Goal: Transaction & Acquisition: Purchase product/service

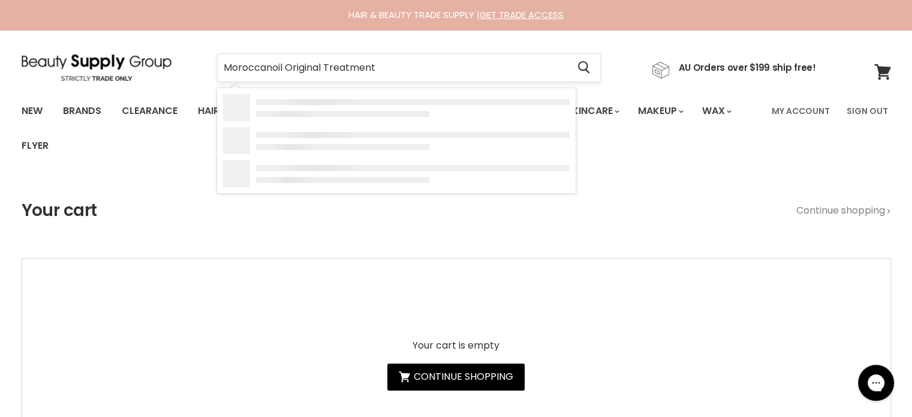
type input "Moroccanoil Original Treatment"
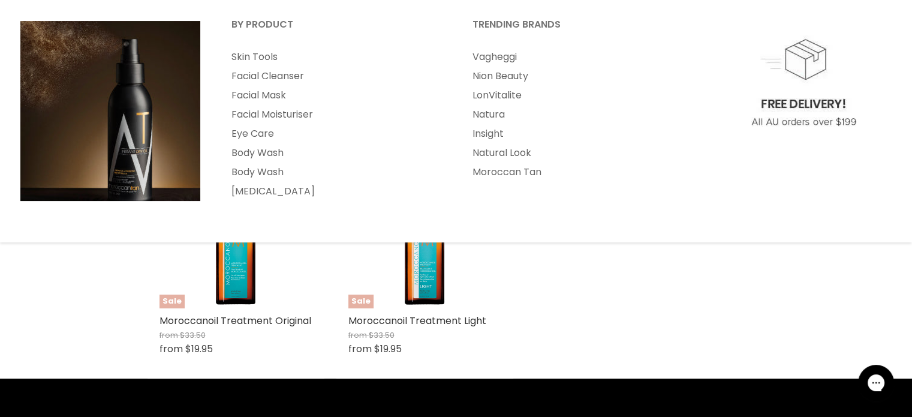
scroll to position [180, 0]
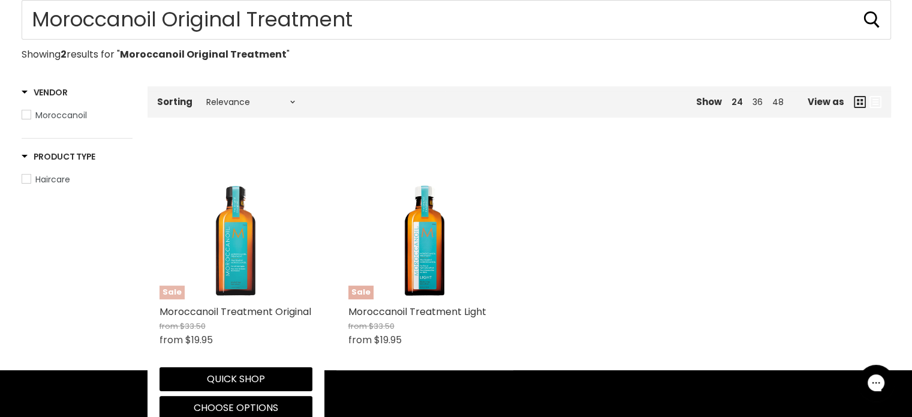
click at [239, 278] on img "Main content" at bounding box center [236, 222] width 120 height 153
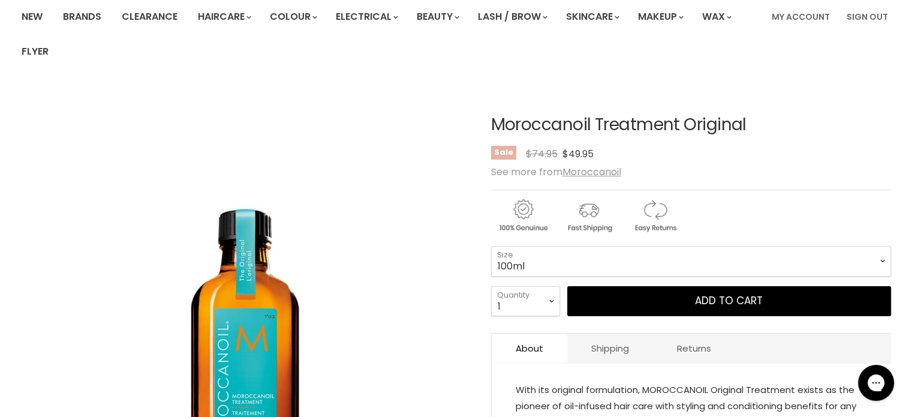
scroll to position [120, 0]
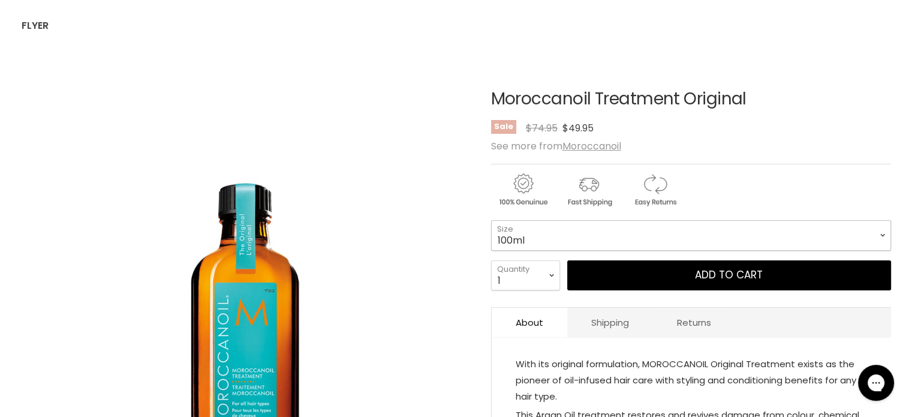
click at [604, 246] on select "100ml 200ml 25ml" at bounding box center [691, 235] width 400 height 30
click at [491, 220] on select "100ml 200ml 25ml" at bounding box center [691, 235] width 400 height 30
select select "200ml"
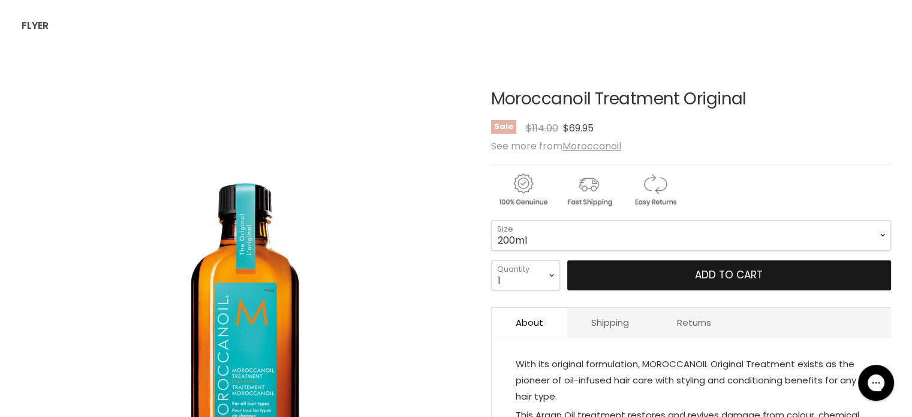
click at [680, 270] on button "Add to cart" at bounding box center [729, 275] width 324 height 30
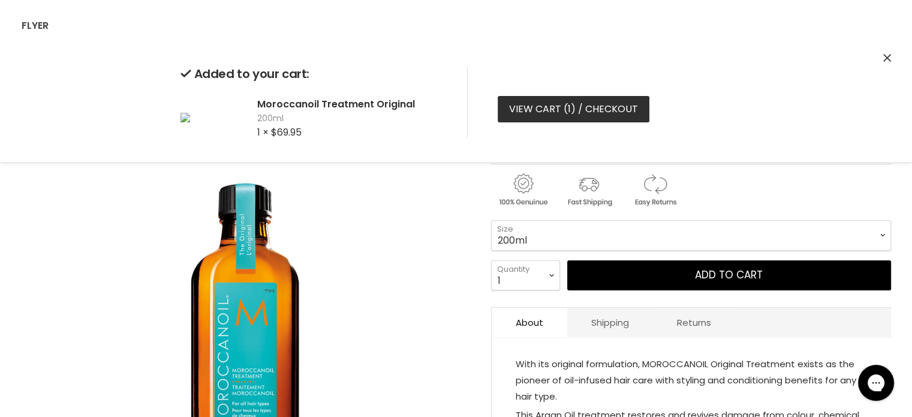
click at [527, 113] on link "View cart ( 1 ) / Checkout" at bounding box center [573, 109] width 152 height 26
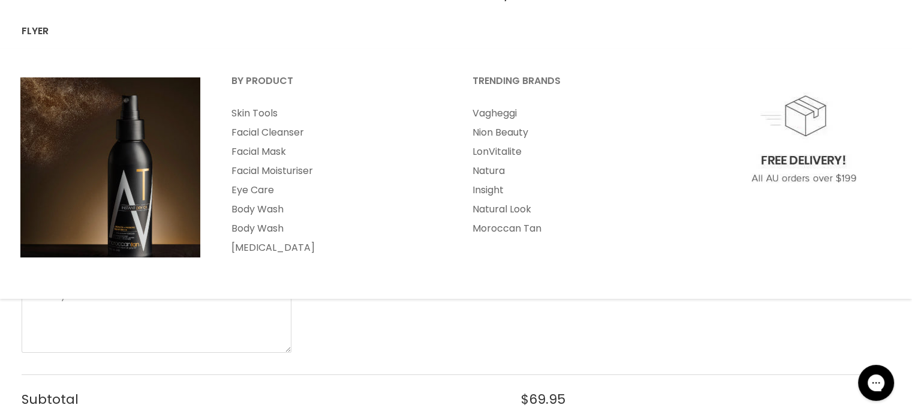
scroll to position [300, 0]
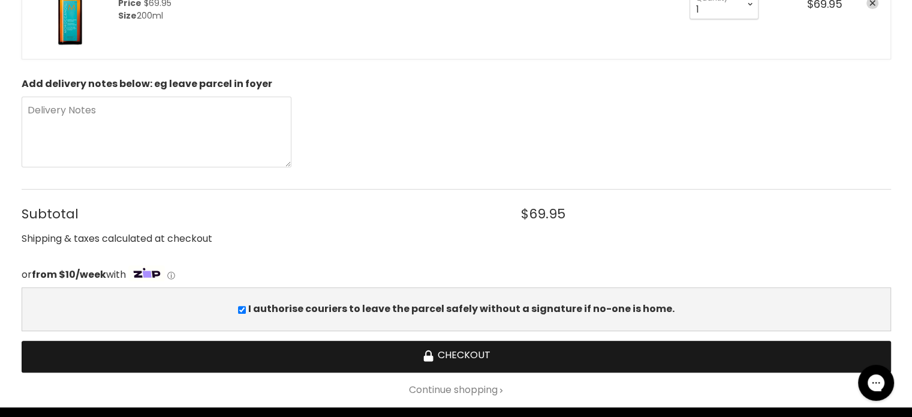
click at [454, 346] on button "Checkout" at bounding box center [456, 356] width 869 height 32
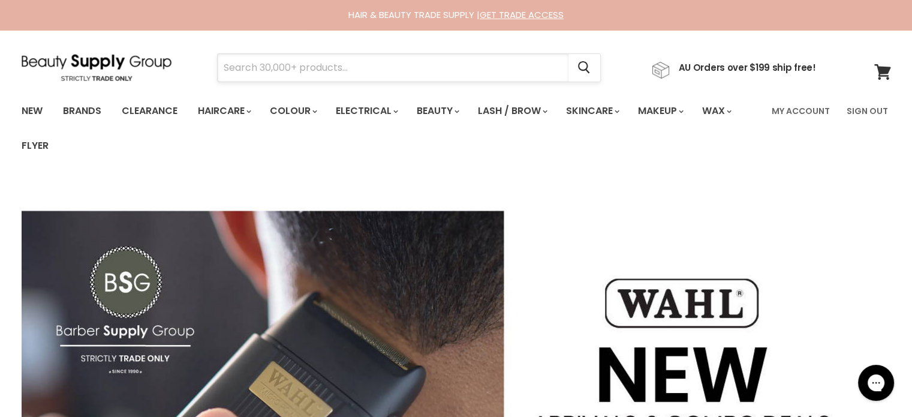
paste input "Davroe Scalp"
type input "Davroe Scalp"
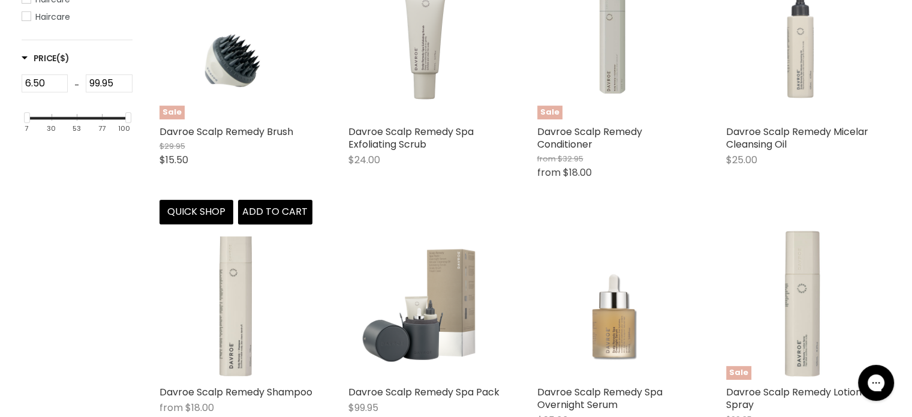
type input "Davroe Scalp"
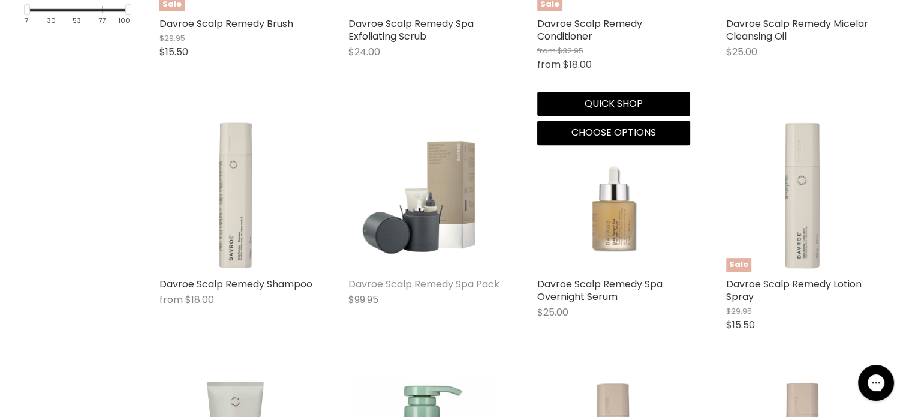
scroll to position [479, 0]
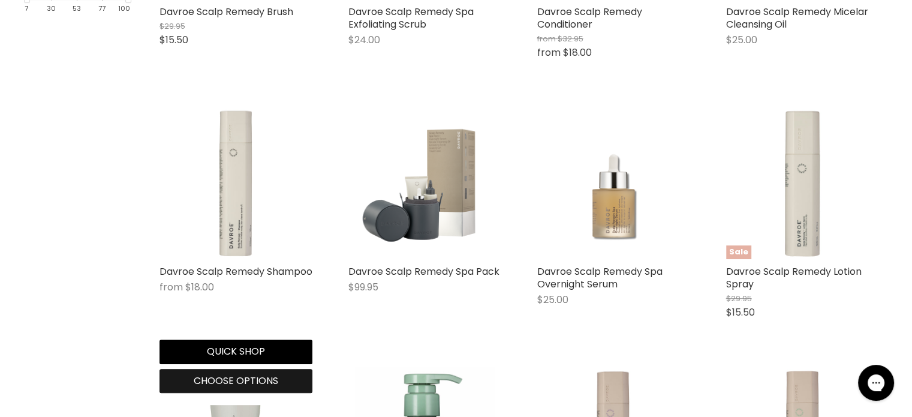
click at [207, 383] on span "Choose options" at bounding box center [236, 380] width 85 height 14
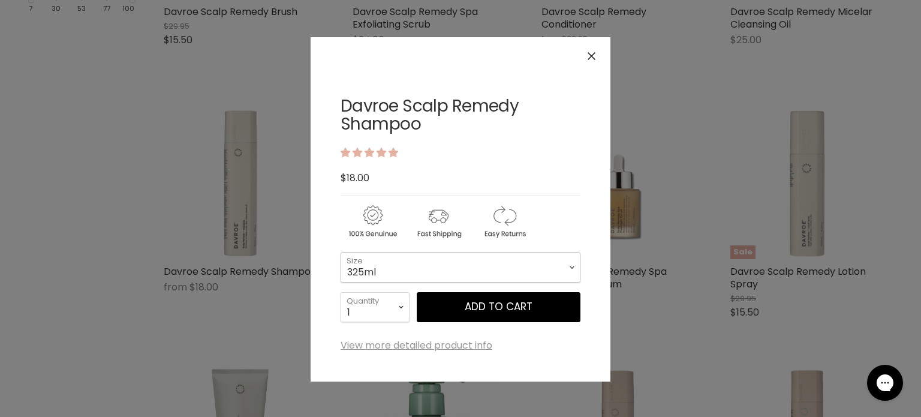
click at [396, 264] on select "325ml 1 Litre" at bounding box center [460, 267] width 240 height 30
click at [340, 252] on select "325ml 1 Litre" at bounding box center [460, 267] width 240 height 30
select select "1 Litre"
click at [503, 306] on button "Add to cart" at bounding box center [499, 307] width 164 height 30
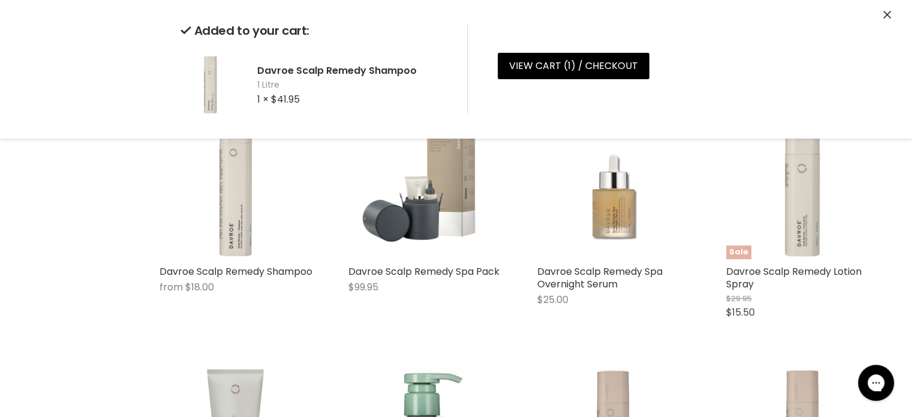
click at [885, 15] on icon "Close" at bounding box center [887, 15] width 8 height 8
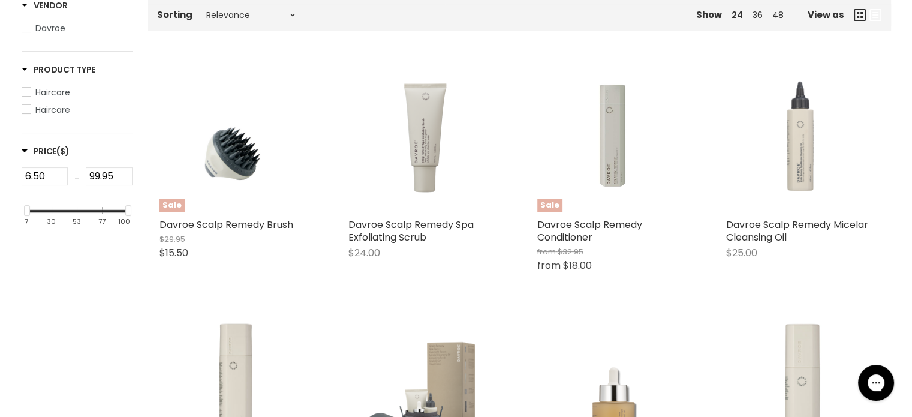
scroll to position [240, 0]
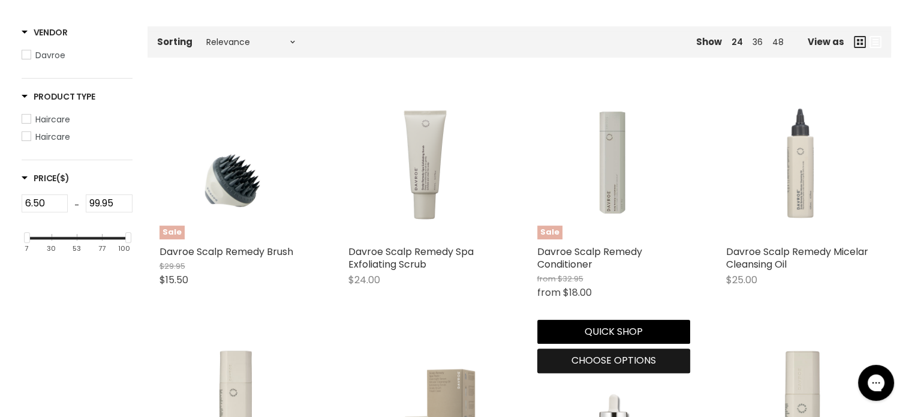
click at [617, 360] on span "Choose options" at bounding box center [613, 360] width 85 height 14
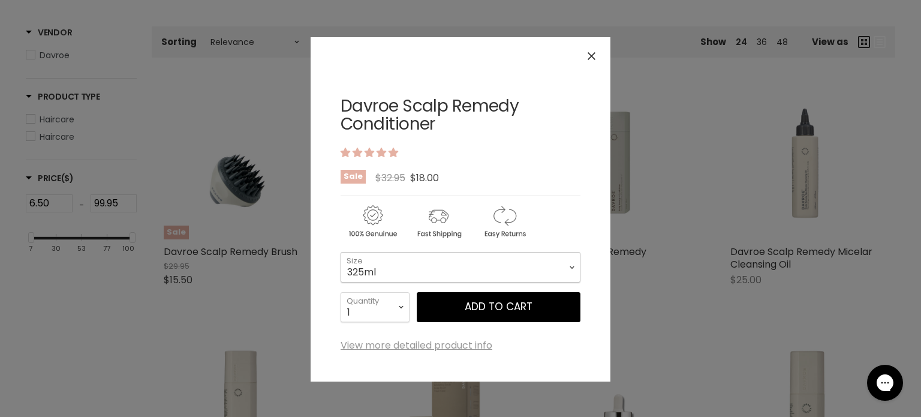
click at [467, 273] on select "325ml 1 Litre" at bounding box center [460, 267] width 240 height 30
click at [340, 252] on select "325ml 1 Litre" at bounding box center [460, 267] width 240 height 30
select select "1 Litre"
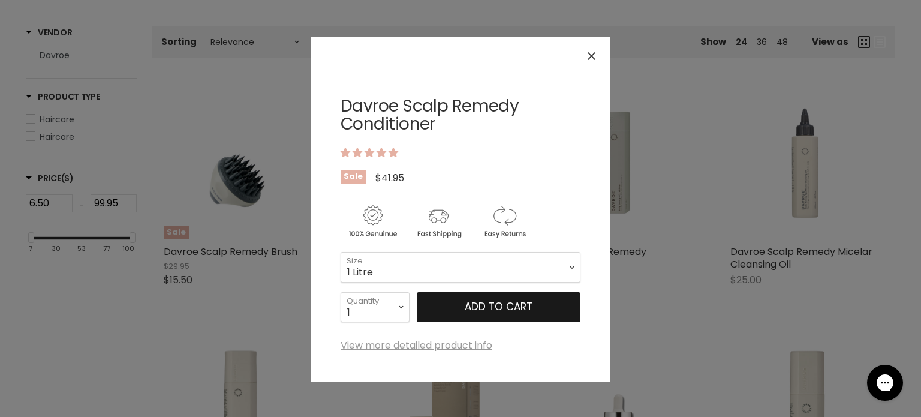
click at [503, 306] on button "Add to cart" at bounding box center [499, 307] width 164 height 30
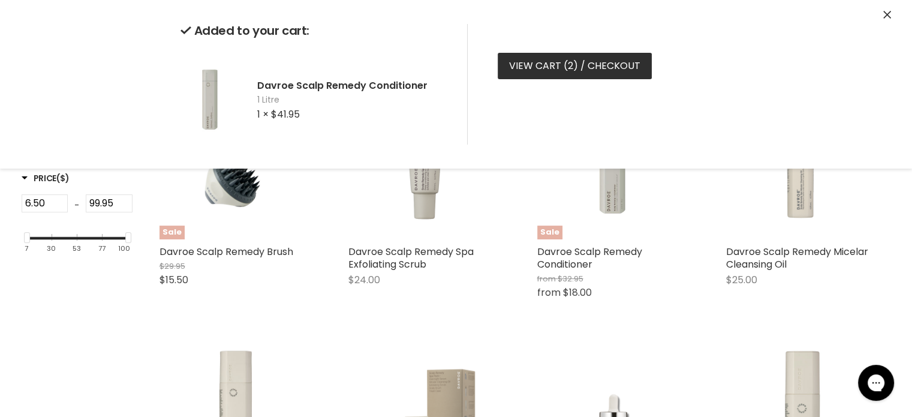
click at [548, 62] on link "View cart ( 2 ) / Checkout" at bounding box center [574, 66] width 154 height 26
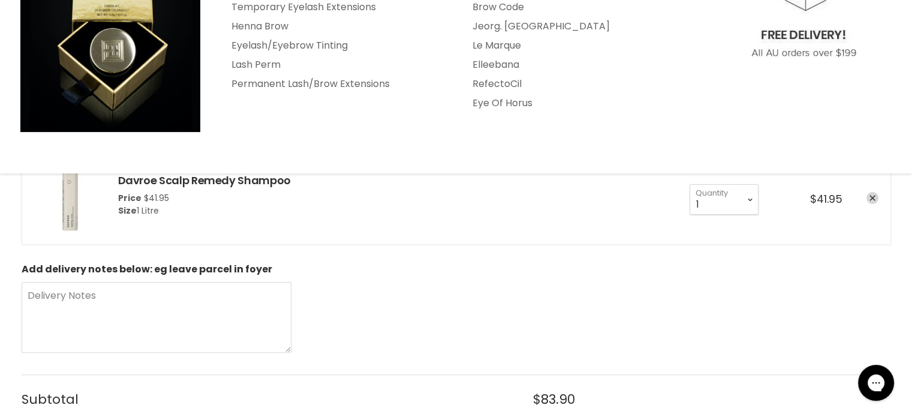
scroll to position [539, 0]
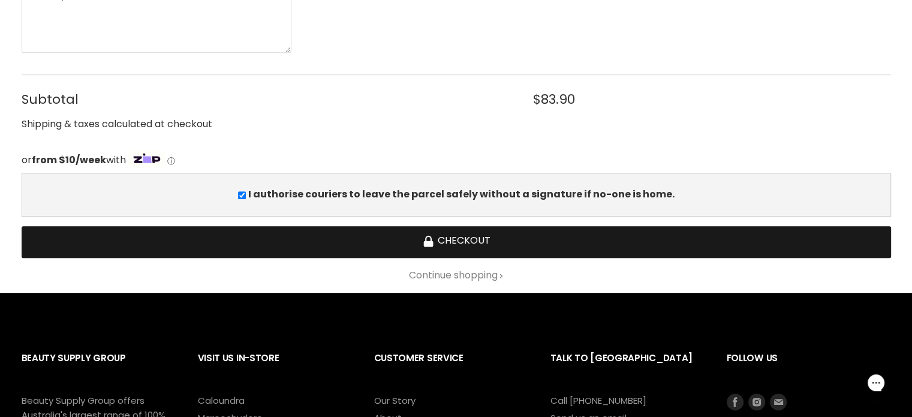
click at [468, 239] on button "Checkout" at bounding box center [456, 242] width 869 height 32
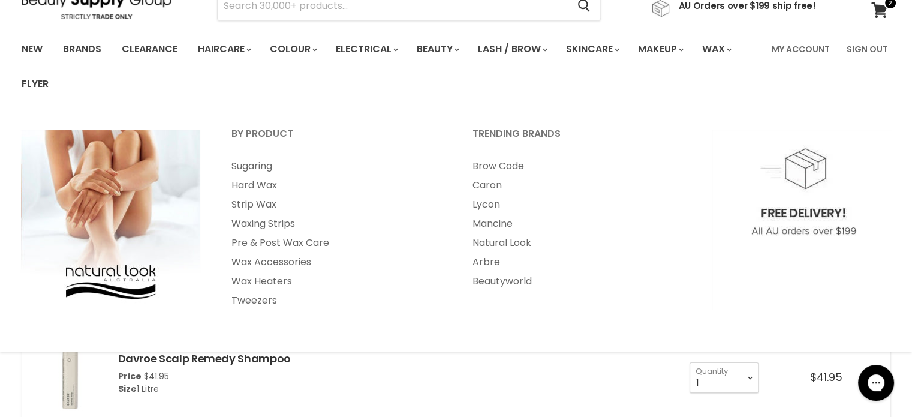
scroll to position [240, 0]
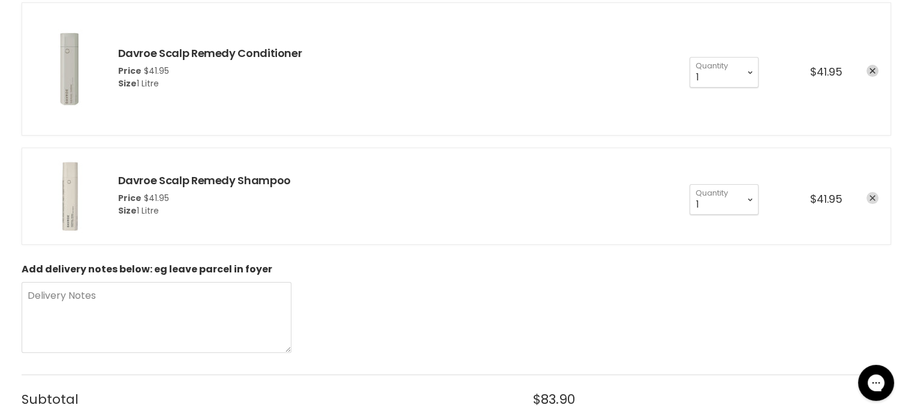
click at [872, 197] on icon "remove Davroe Scalp Remedy Shampoo" at bounding box center [872, 198] width 6 height 6
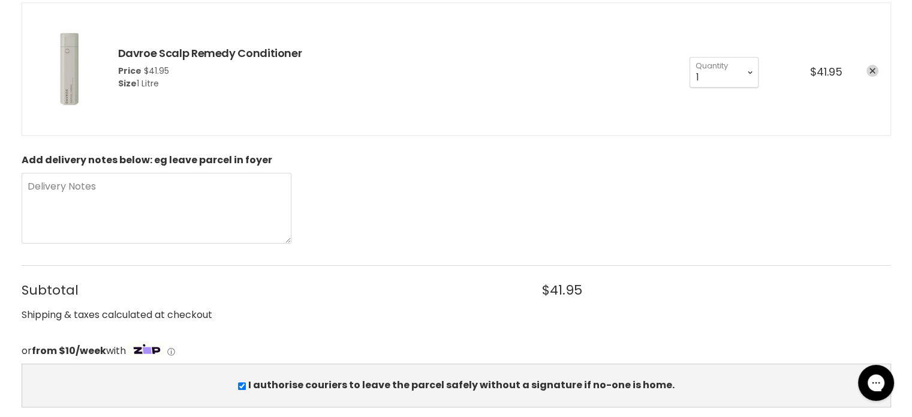
click at [872, 71] on icon "remove Davroe Scalp Remedy Conditioner" at bounding box center [872, 71] width 6 height 6
